Goal: Find specific page/section: Find specific page/section

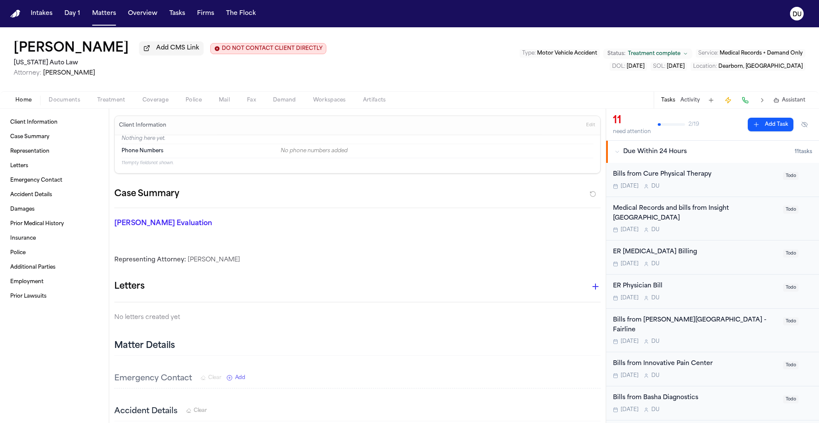
click at [18, 17] on img "Home" at bounding box center [15, 14] width 10 height 8
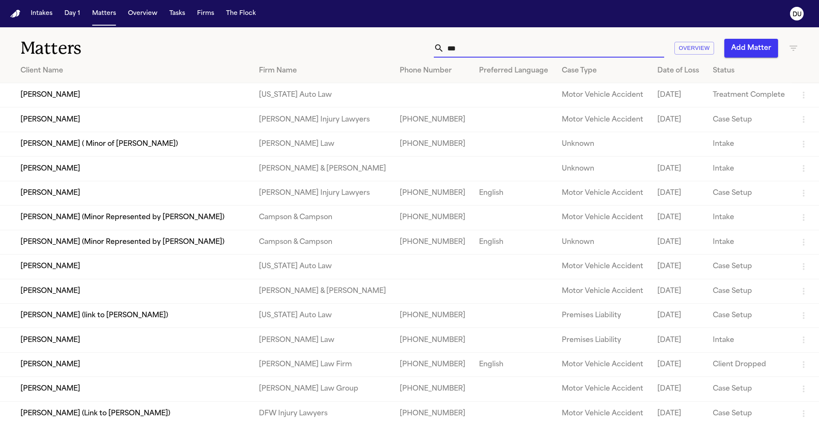
drag, startPoint x: 497, startPoint y: 47, endPoint x: 441, endPoint y: 47, distance: 55.4
click at [441, 47] on div "***" at bounding box center [549, 48] width 230 height 19
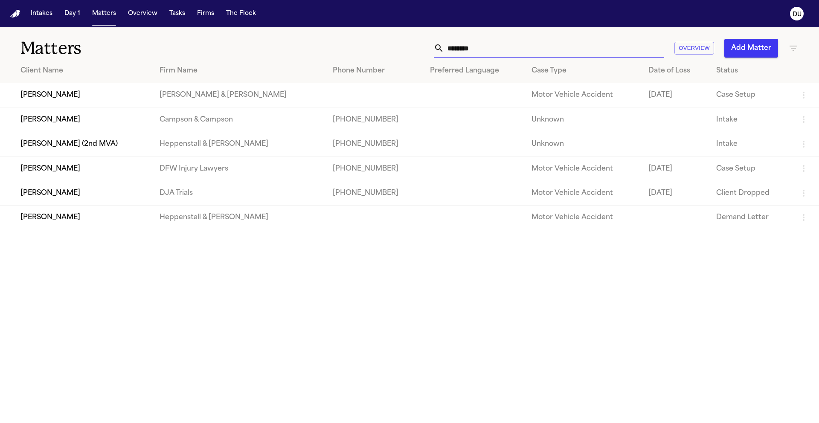
type input "*******"
click at [80, 173] on td "[PERSON_NAME]" at bounding box center [76, 168] width 153 height 24
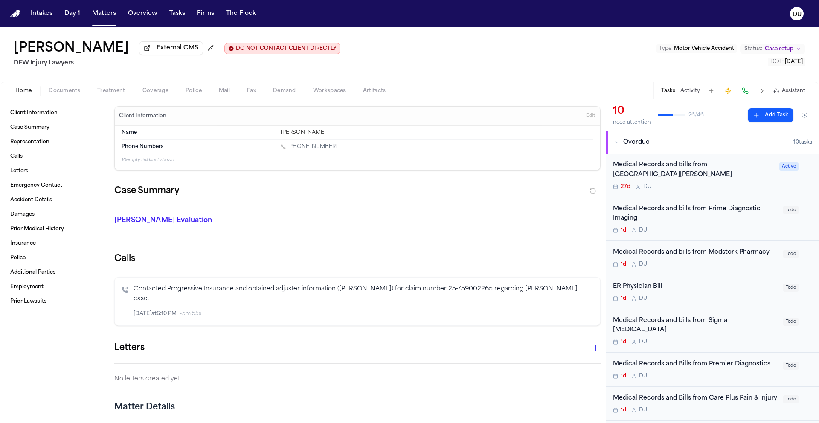
click at [680, 173] on div "Medical Records and Bills from [GEOGRAPHIC_DATA][PERSON_NAME]" at bounding box center [693, 170] width 161 height 20
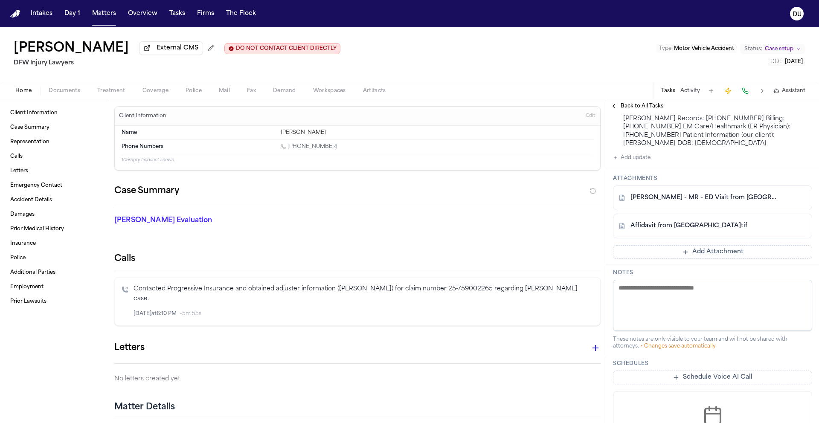
scroll to position [272, 0]
click at [704, 203] on link "[PERSON_NAME] - MR - ED Visit from [GEOGRAPHIC_DATA] - [DATE]" at bounding box center [703, 198] width 147 height 9
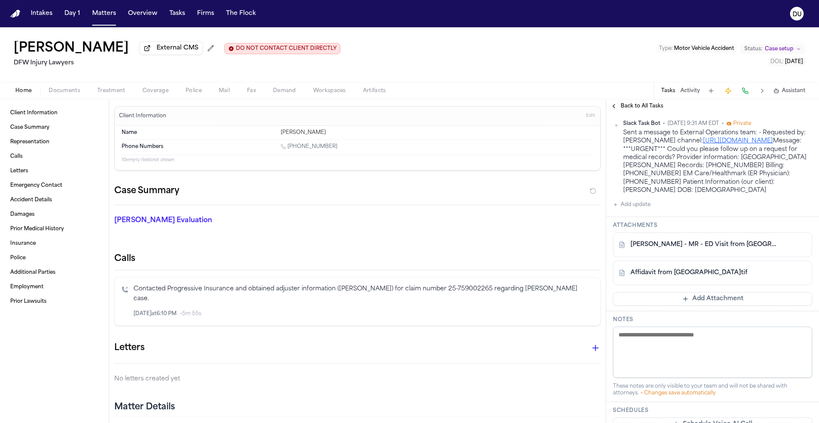
scroll to position [262, 0]
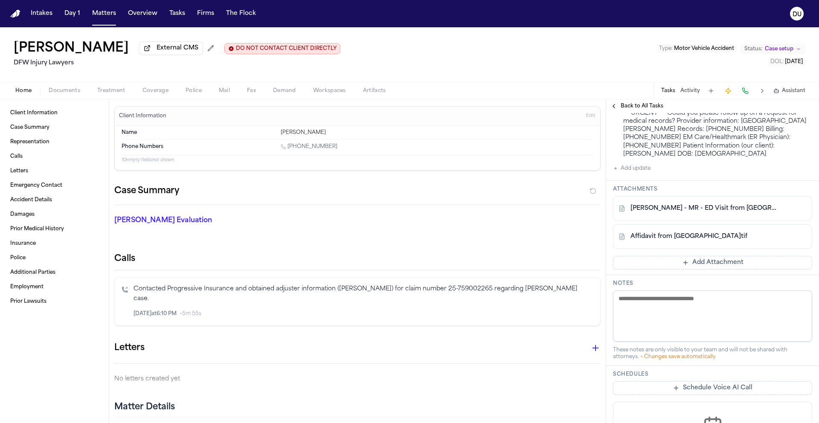
click at [706, 241] on link "Affidavit from [GEOGRAPHIC_DATA]tif" at bounding box center [688, 236] width 117 height 9
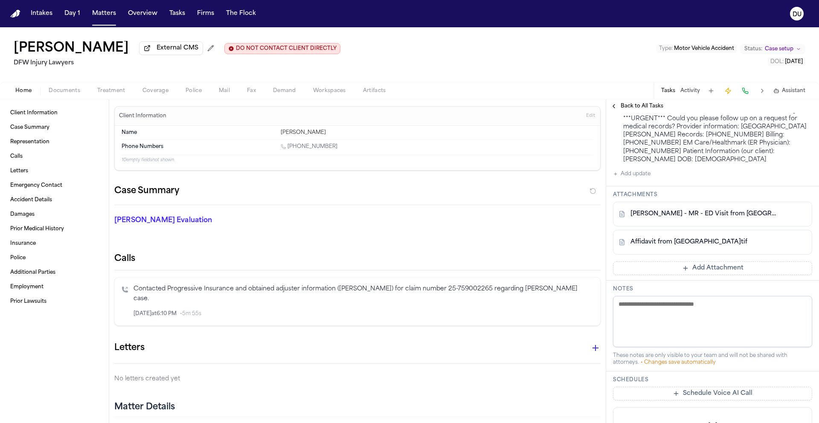
scroll to position [0, 0]
